Goal: Understand process/instructions: Learn how to perform a task or action

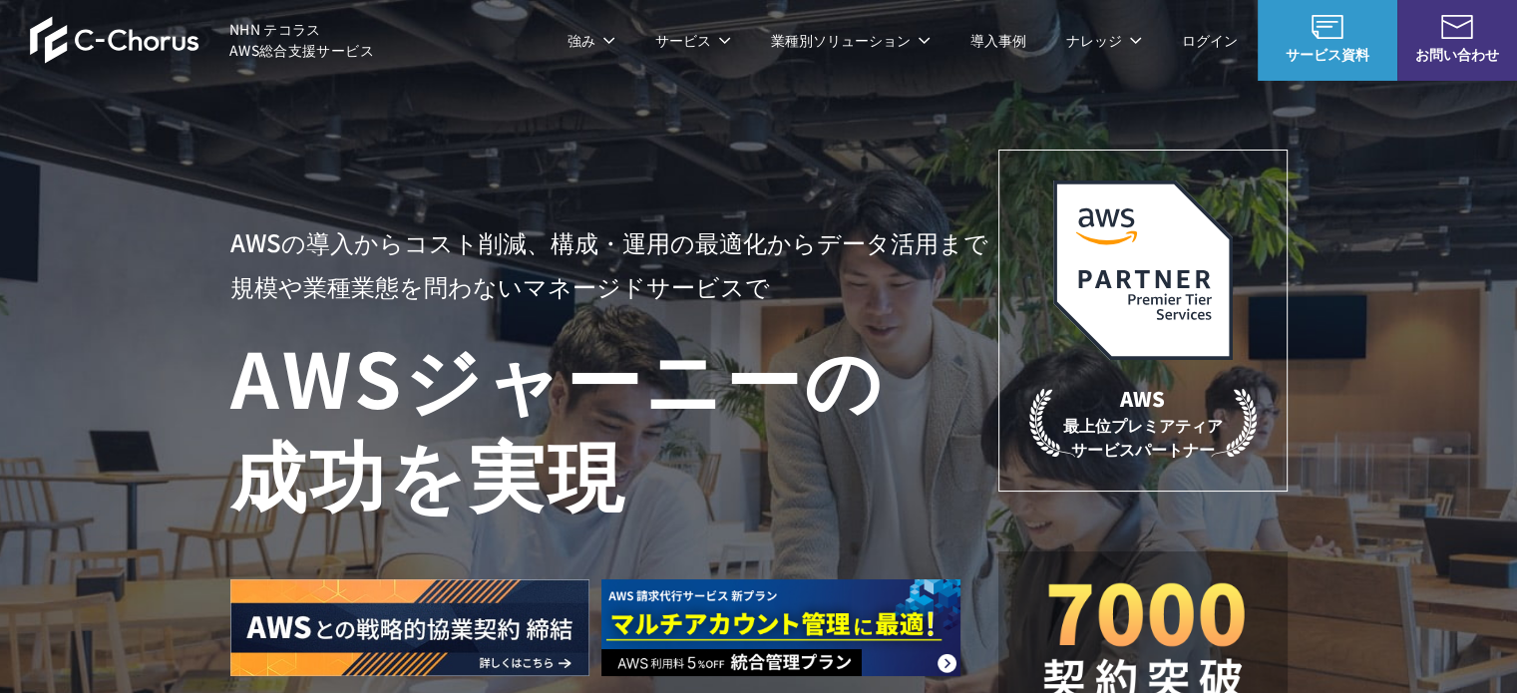
click at [347, 175] on link "AWS請求代行サービス" at bounding box center [316, 170] width 141 height 20
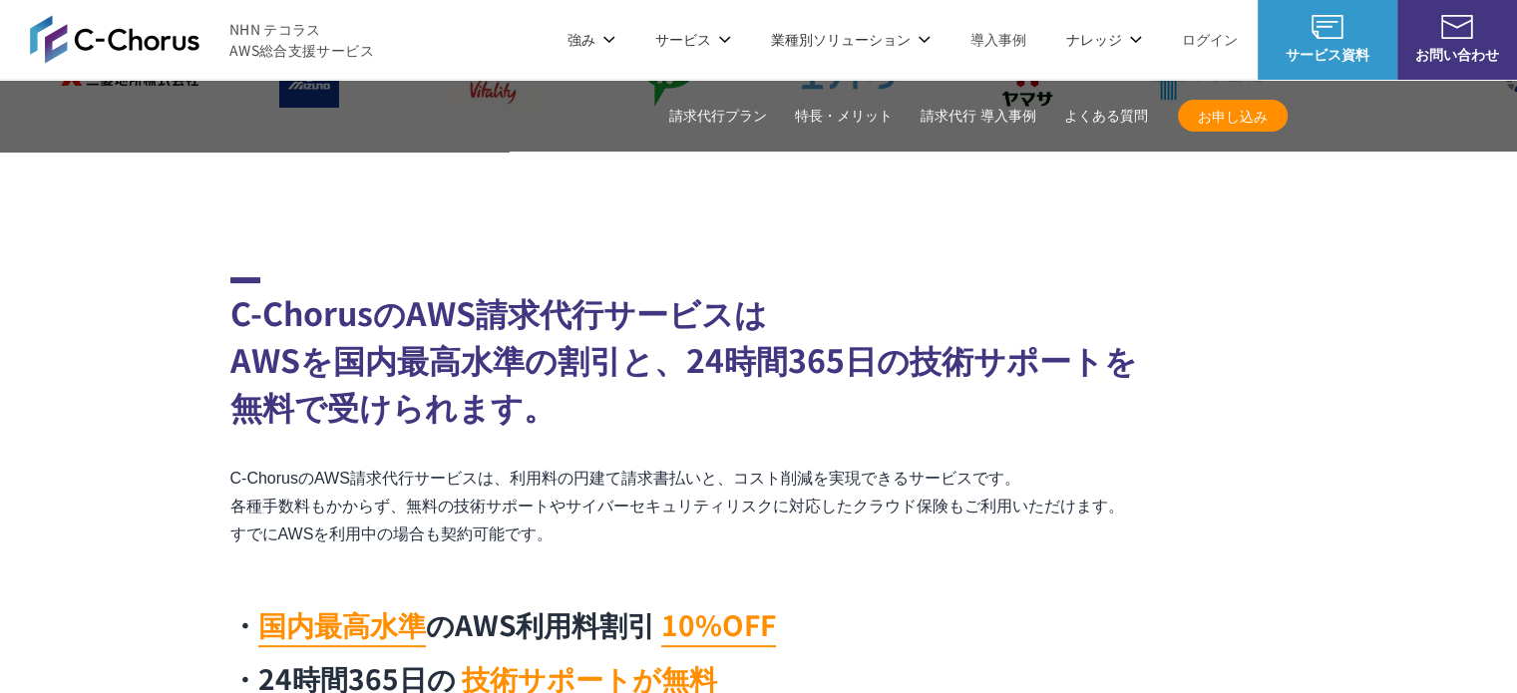
scroll to position [499, 0]
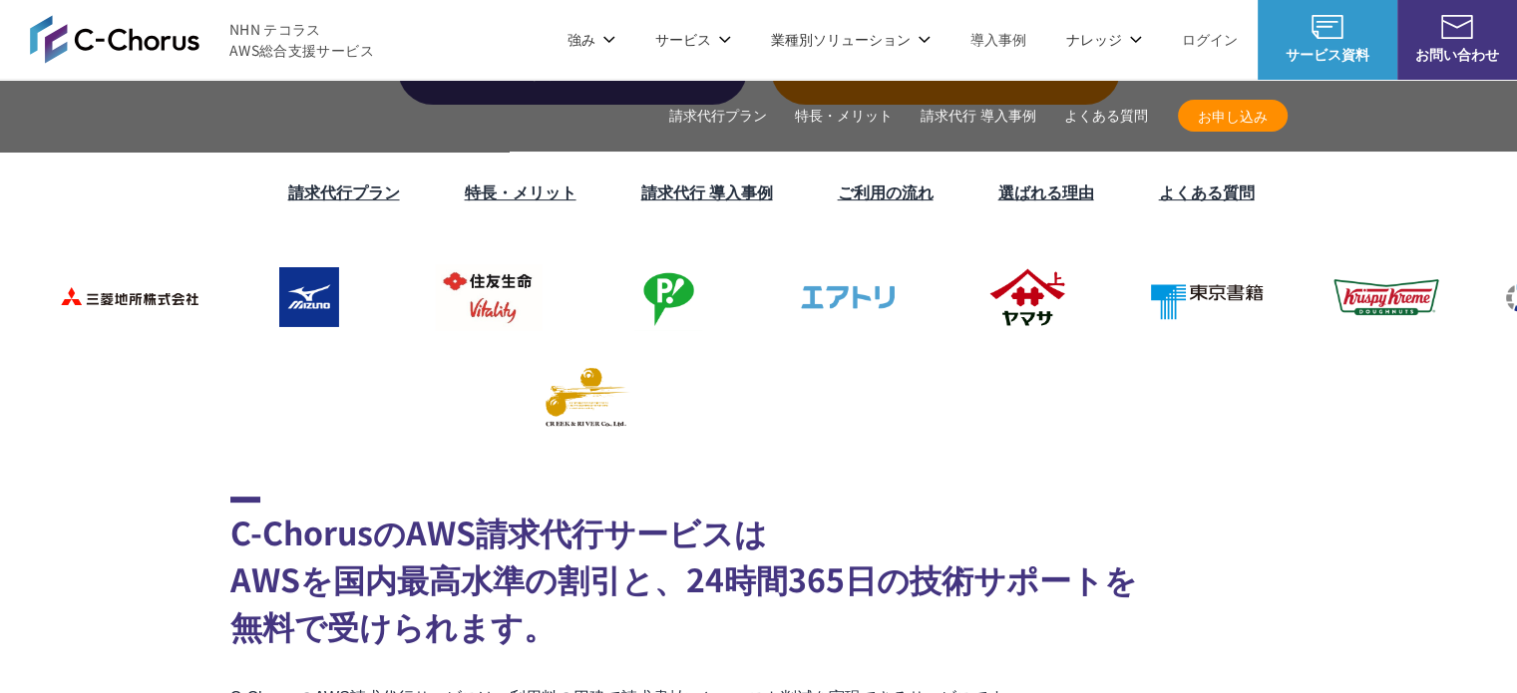
click at [861, 200] on link "ご利用の流れ" at bounding box center [886, 192] width 96 height 24
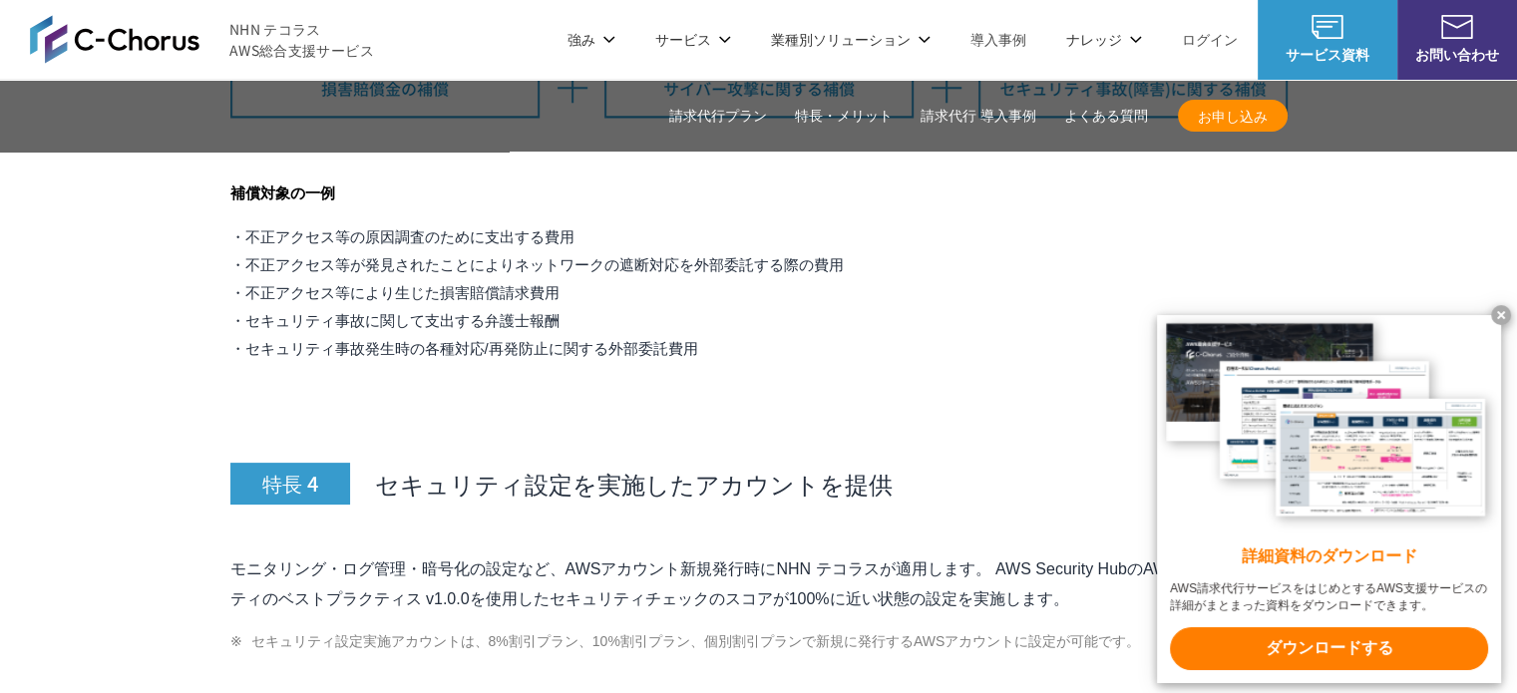
scroll to position [7375, 0]
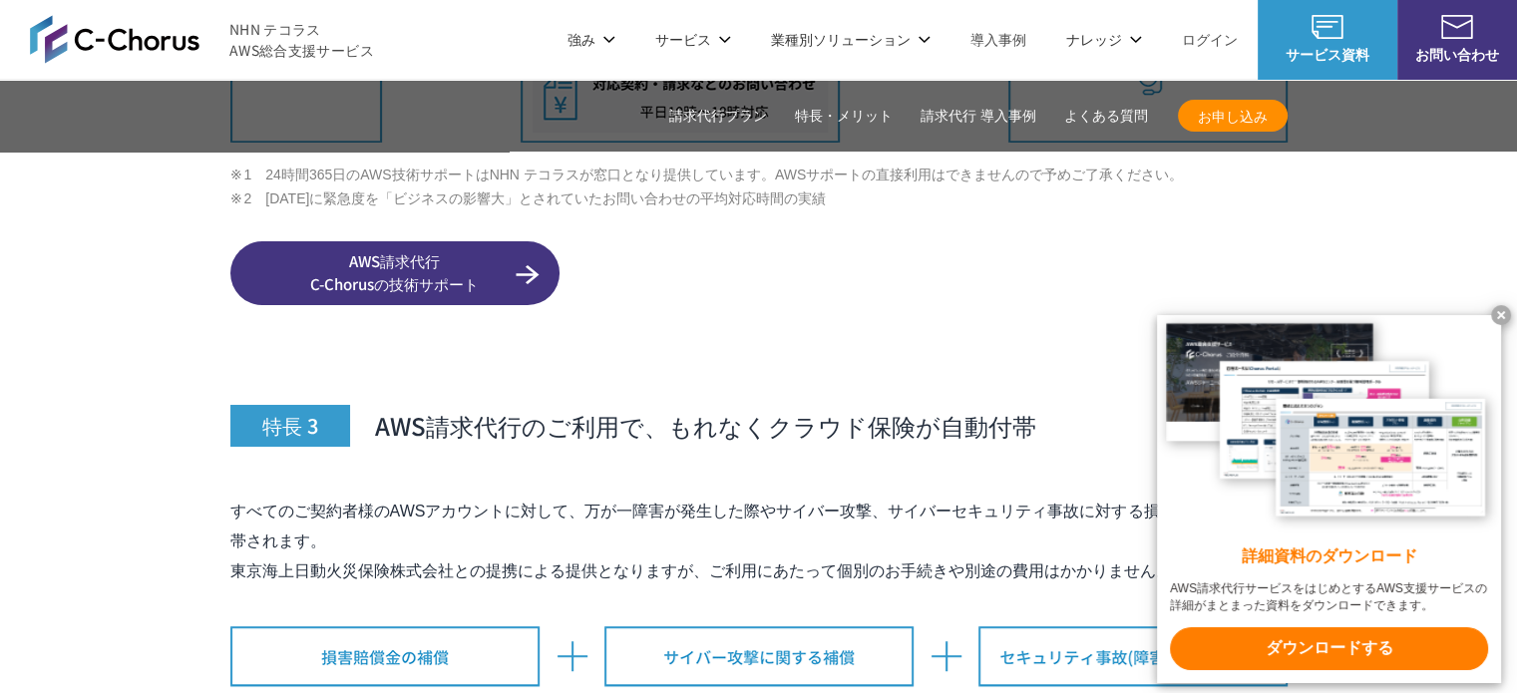
click at [1509, 307] on x-t at bounding box center [1501, 315] width 20 height 20
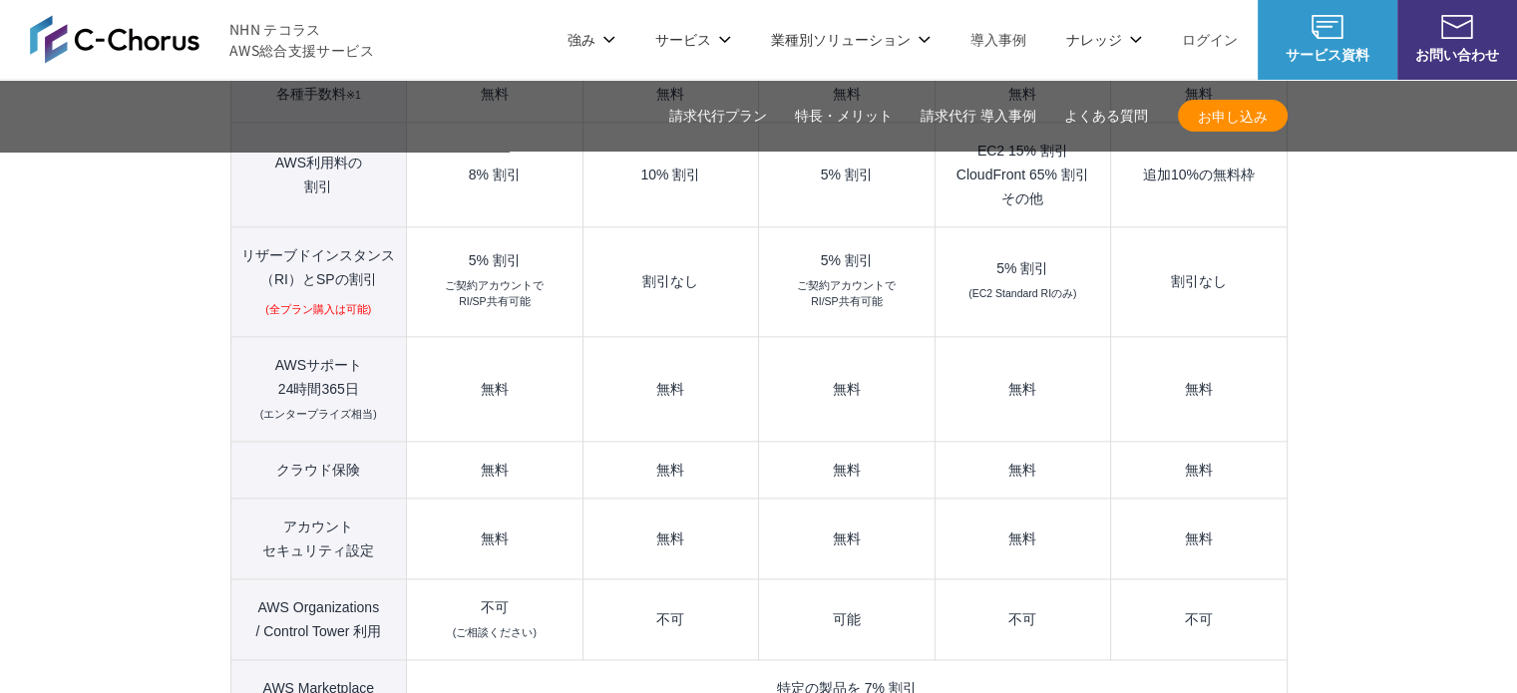
scroll to position [2488, 0]
